Goal: Task Accomplishment & Management: Use online tool/utility

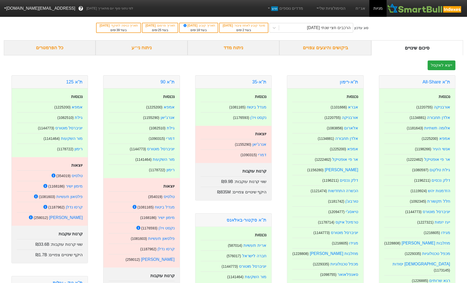
click at [16, 9] on button "[EMAIL_ADDRESS][DOMAIN_NAME]" at bounding box center [39, 8] width 78 height 9
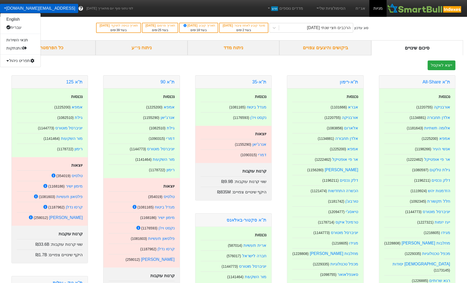
click at [21, 58] on div "תפריט ניהול" at bounding box center [20, 61] width 40 height 8
click at [20, 69] on link "טעינת נתונים" at bounding box center [20, 69] width 40 height 8
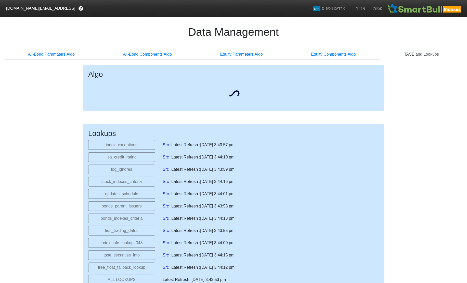
select select "[DATE]T00:00:00.000Z"
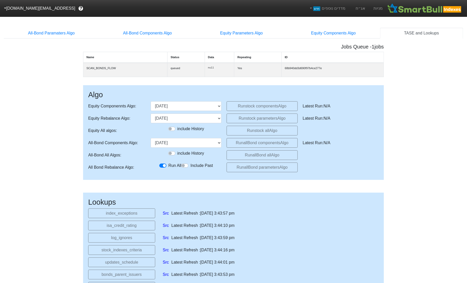
scroll to position [26, 0]
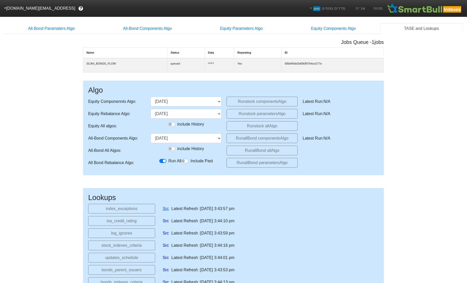
click at [167, 211] on link "Src" at bounding box center [166, 209] width 6 height 6
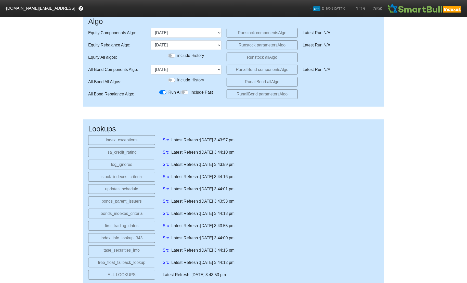
scroll to position [106, 0]
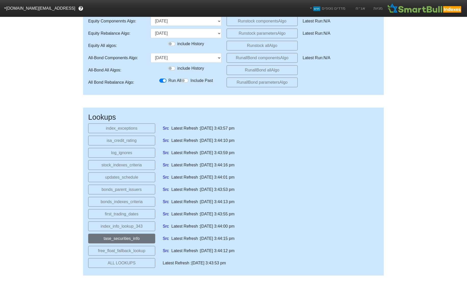
click at [140, 237] on button "tase_securities_info" at bounding box center [121, 239] width 67 height 10
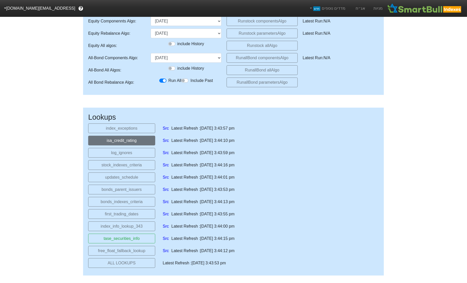
scroll to position [122, 0]
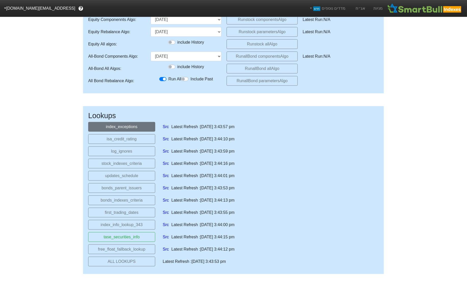
click at [140, 130] on button "index_exceptions" at bounding box center [121, 127] width 67 height 10
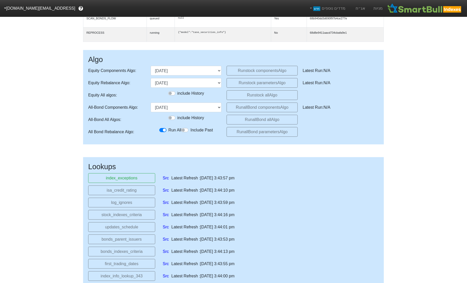
scroll to position [79, 0]
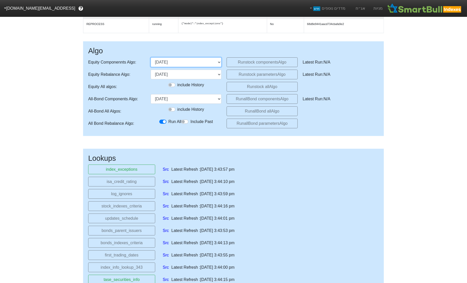
click at [213, 66] on select "[DATE] [DATE] [DATE] [DATE] (upcoming)" at bounding box center [186, 62] width 71 height 10
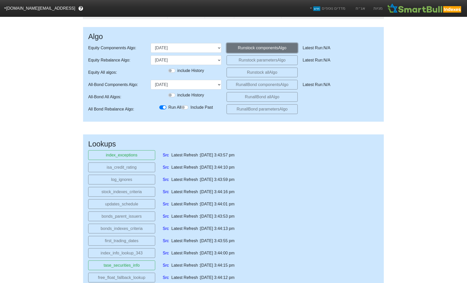
click at [241, 51] on button "Run stock components Algo" at bounding box center [262, 48] width 71 height 10
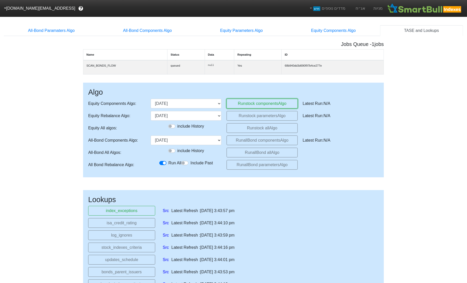
scroll to position [0, 0]
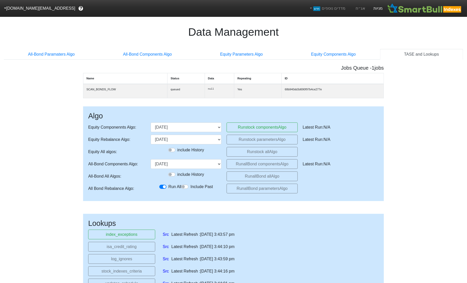
click at [378, 8] on link "מניות" at bounding box center [378, 8] width 17 height 17
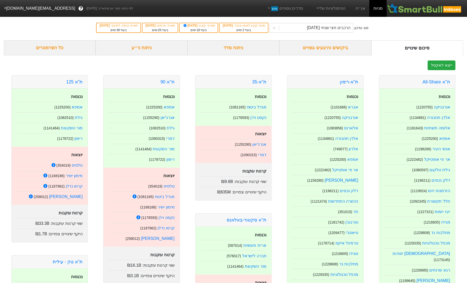
click at [234, 48] on div "ניתוח מדד" at bounding box center [234, 47] width 92 height 15
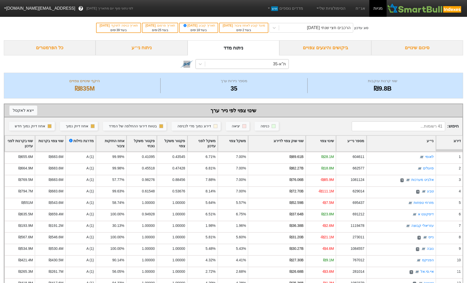
click at [249, 64] on div "ת"א-35" at bounding box center [246, 63] width 83 height 9
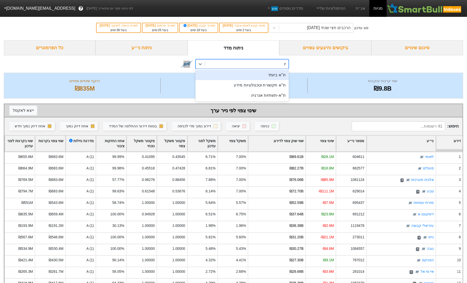
type input "י"
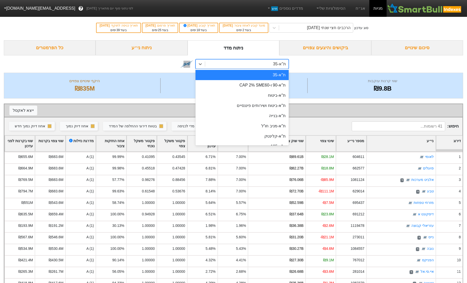
click at [128, 47] on div "ניתוח ני״ע" at bounding box center [142, 47] width 92 height 15
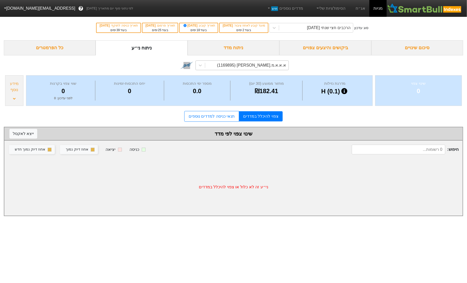
click at [282, 61] on div "א.א.א.מ.[PERSON_NAME] (1169895)" at bounding box center [246, 65] width 83 height 9
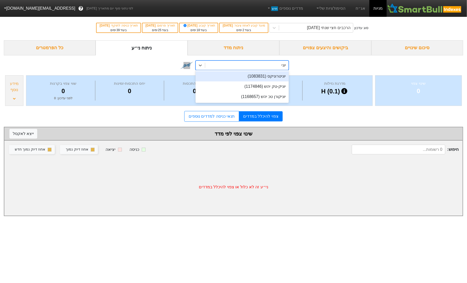
type input "יוני"
click at [150, 70] on div "option יוניטרוניקס (1083831) focused, 263 of 536. 3 results available for searc…" at bounding box center [234, 64] width 460 height 19
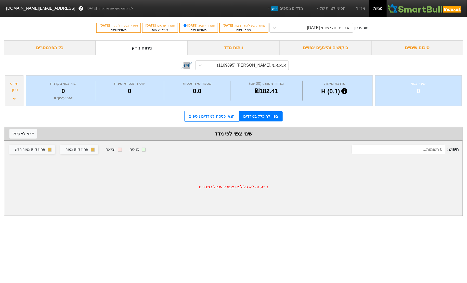
click at [412, 53] on div "סיכום שינויים" at bounding box center [418, 47] width 92 height 15
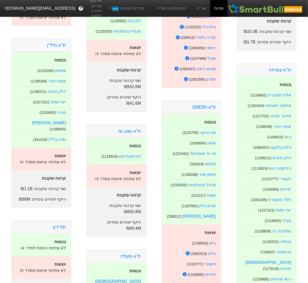
scroll to position [504, 0]
